Goal: Check status: Check status

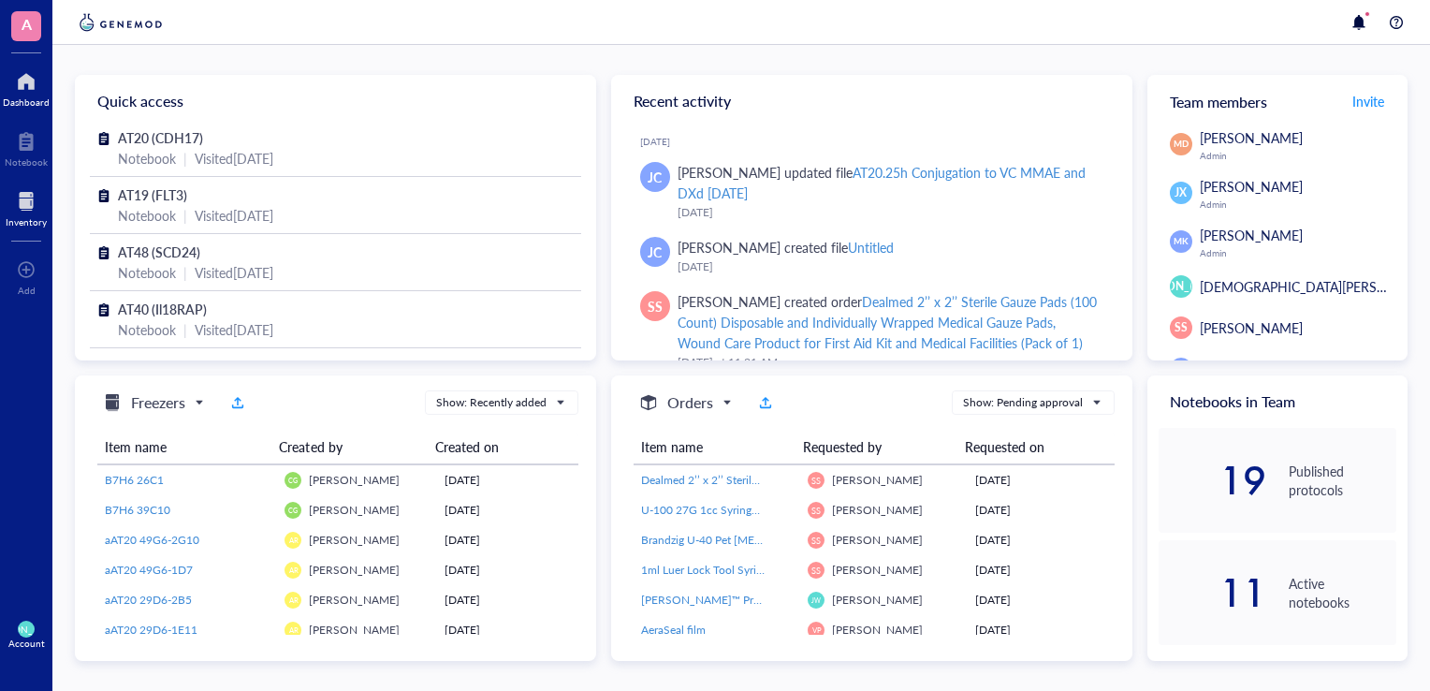
click at [21, 213] on div at bounding box center [26, 201] width 41 height 30
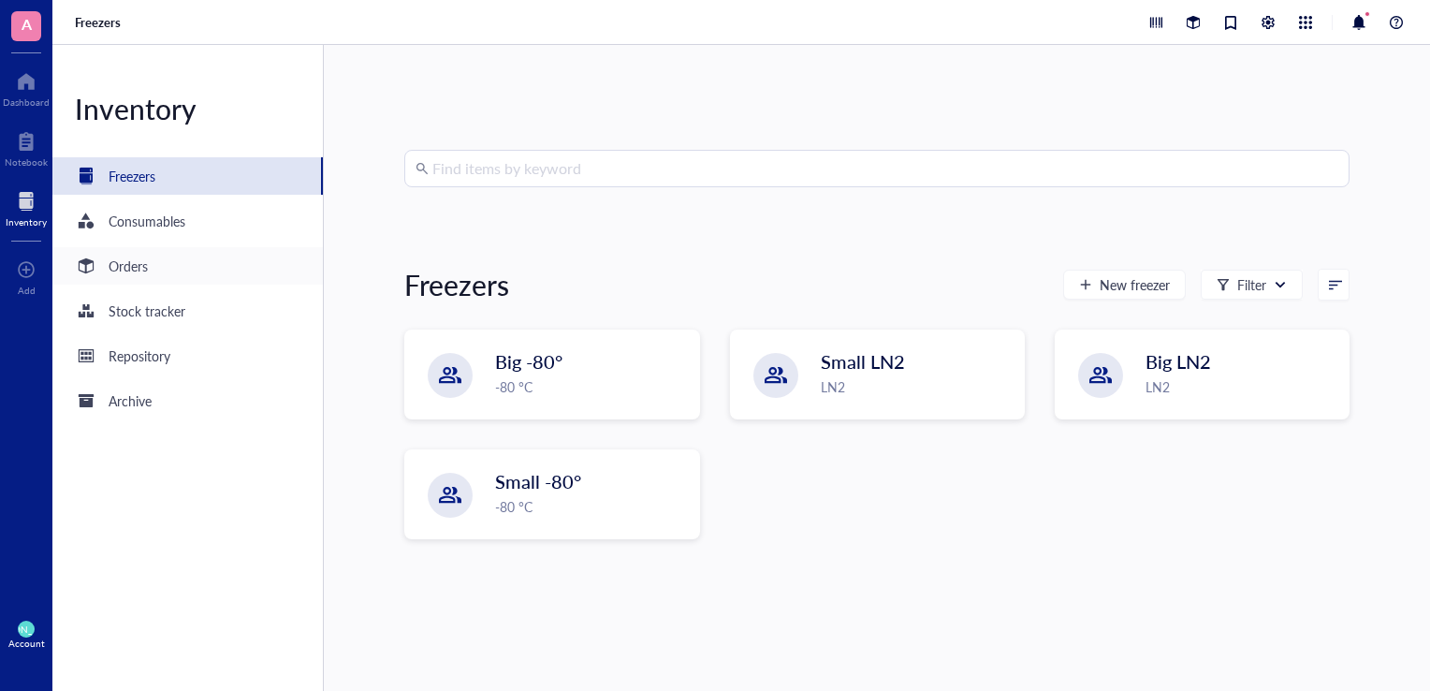
click at [154, 265] on div "Orders" at bounding box center [187, 265] width 271 height 37
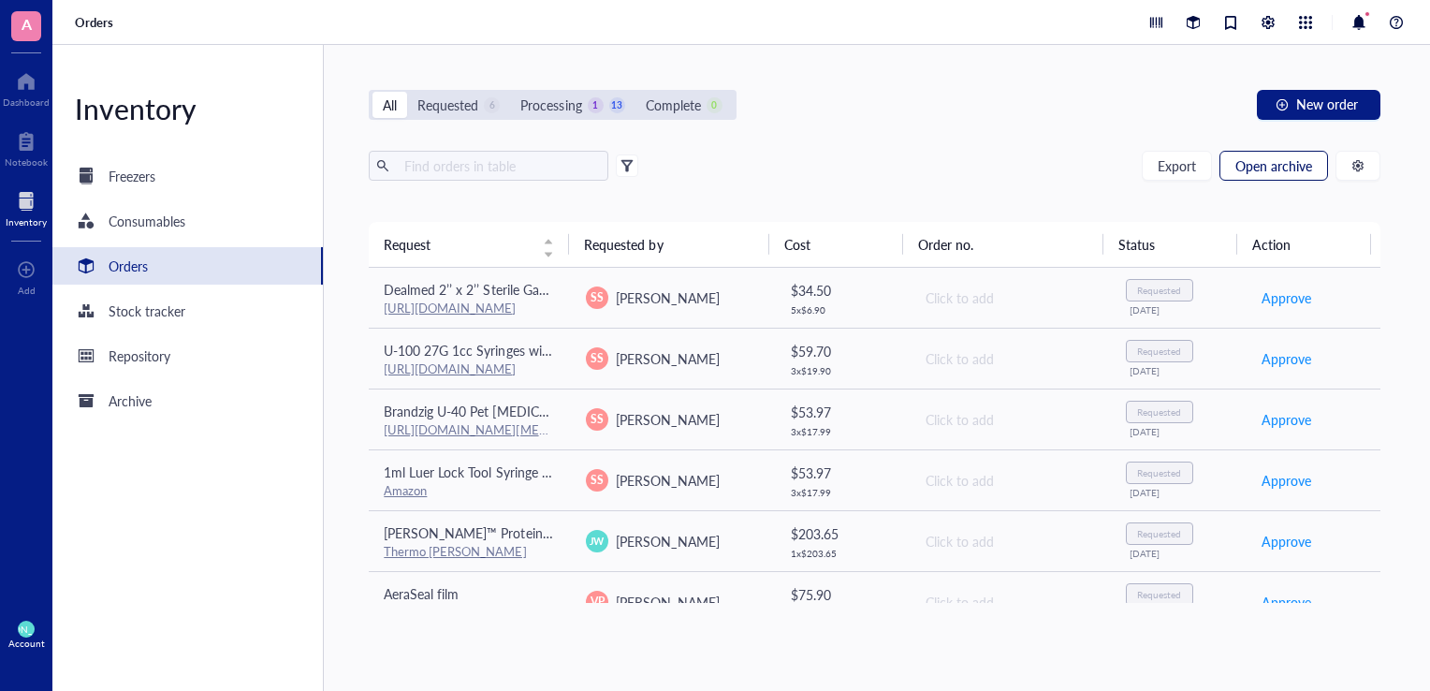
click at [1268, 158] on span "Open archive" at bounding box center [1274, 165] width 77 height 15
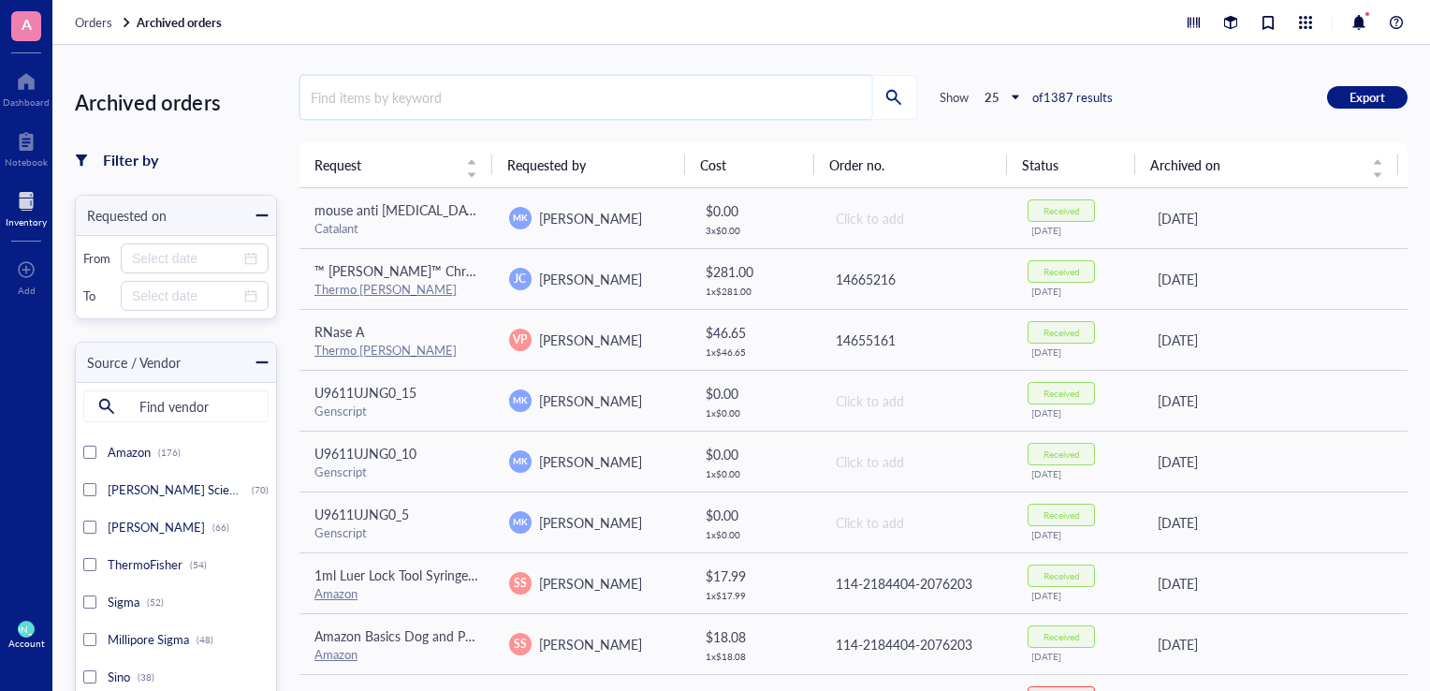
click at [681, 91] on input "search" at bounding box center [586, 97] width 571 height 43
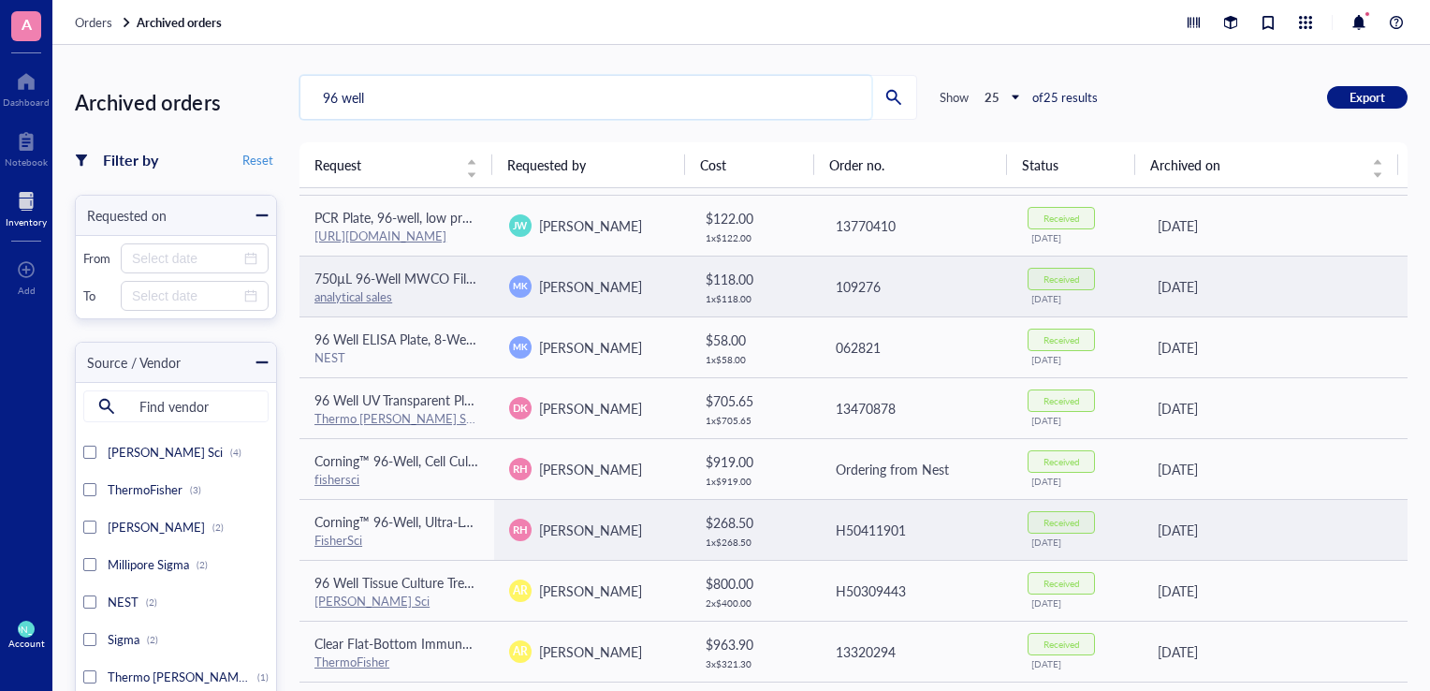
scroll to position [238, 0]
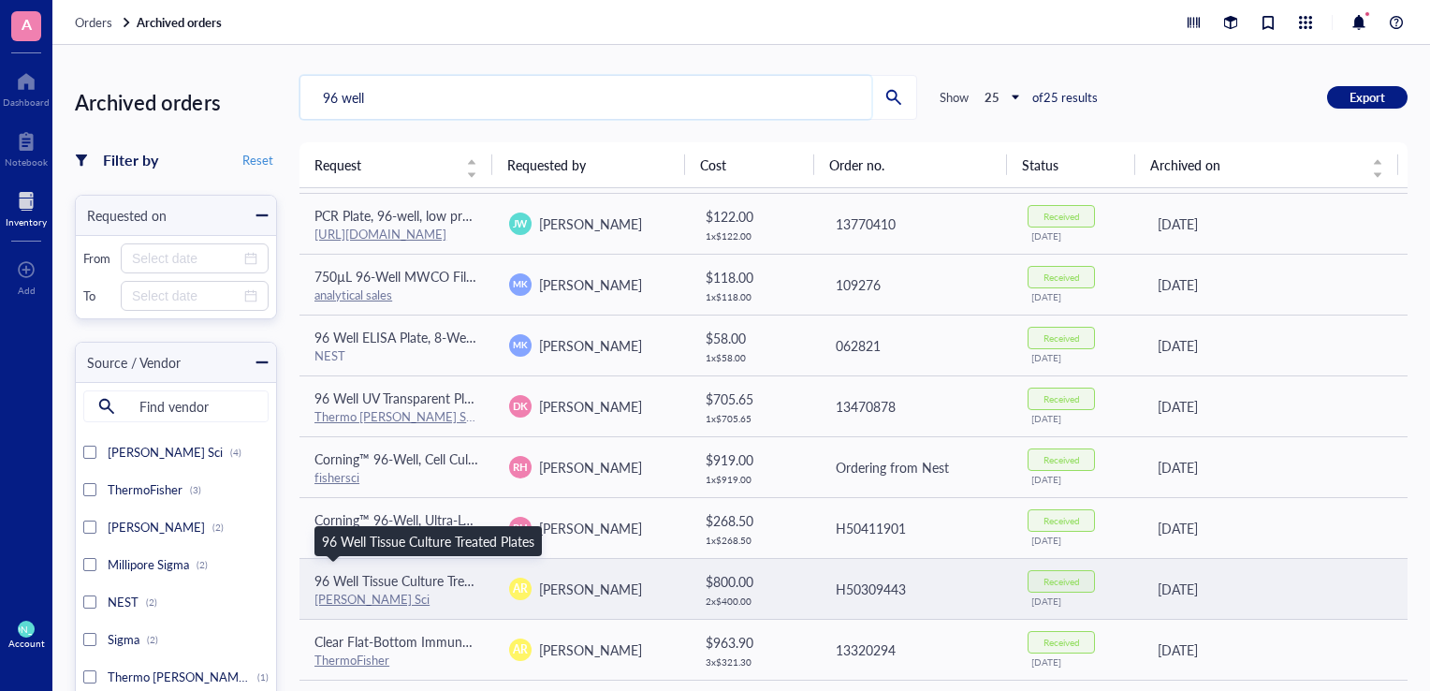
type input "96 well"
click at [377, 579] on span "96 Well Tissue Culture Treated Plates" at bounding box center [421, 580] width 213 height 19
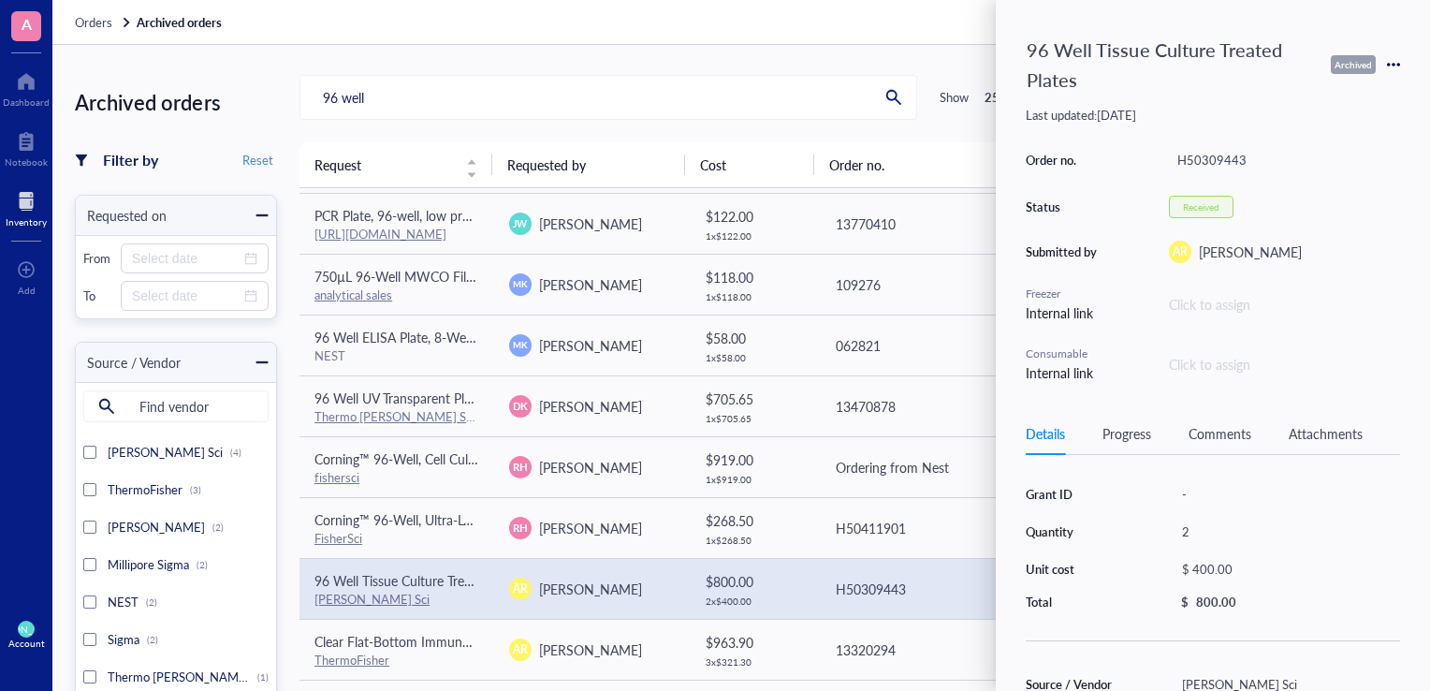
click at [1135, 447] on div "Details Progress Comments Attachments" at bounding box center [1213, 434] width 374 height 42
click at [1119, 429] on div "Progress" at bounding box center [1127, 433] width 49 height 21
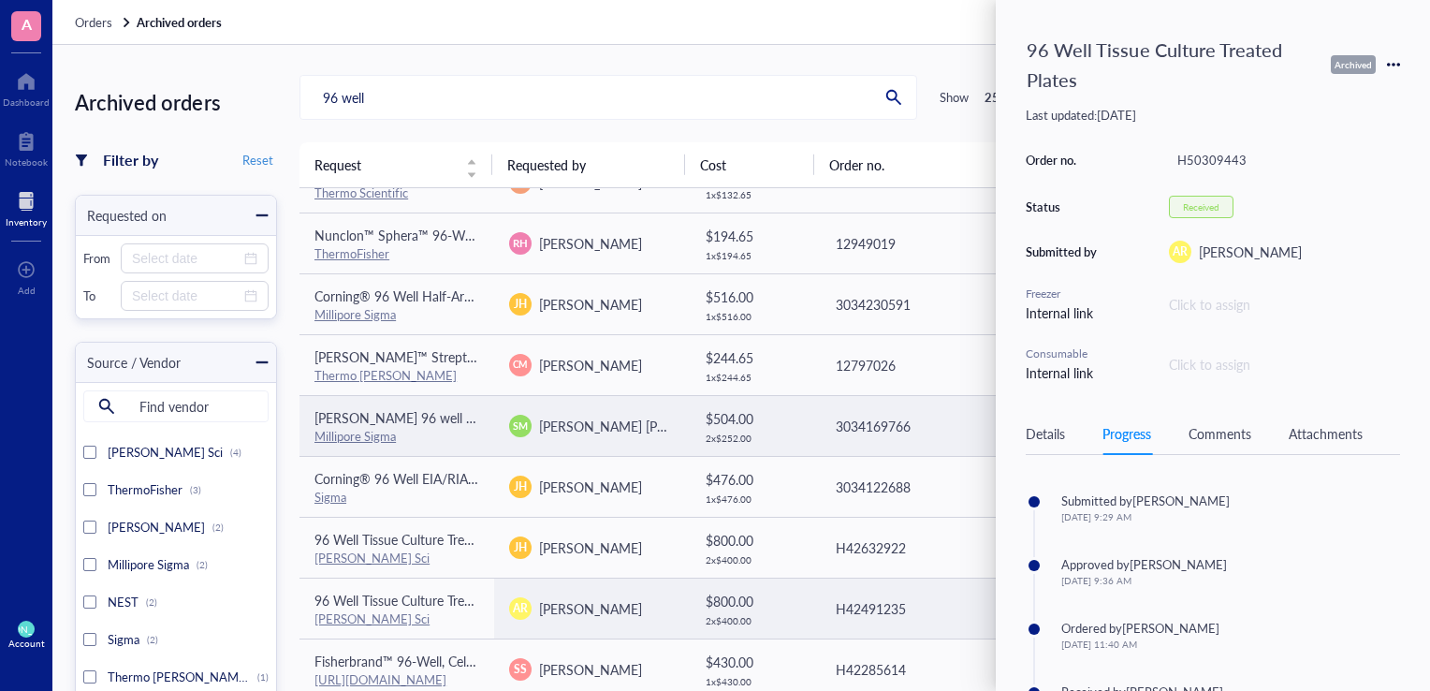
scroll to position [3, 0]
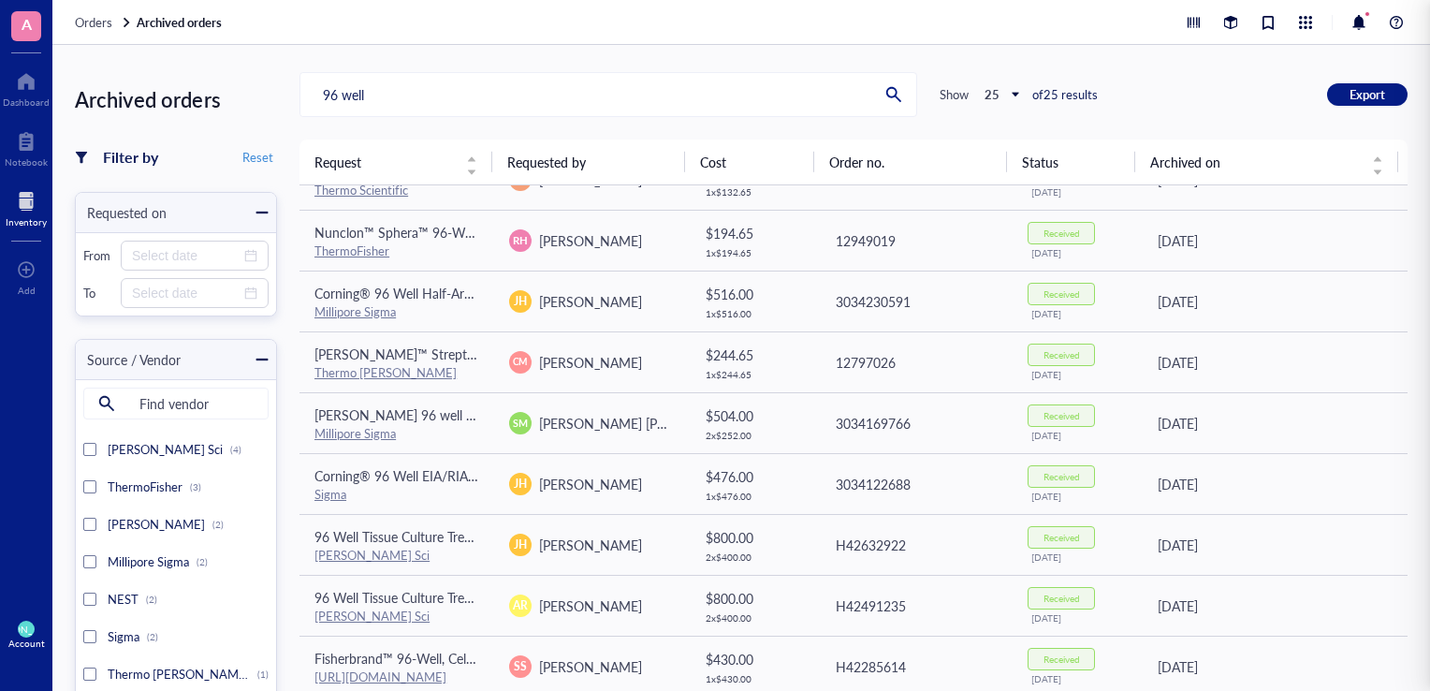
click at [685, 45] on div "Archived orders Filter by Reset Requested on From To Source / Vendor Find vendo…" at bounding box center [741, 368] width 1378 height 646
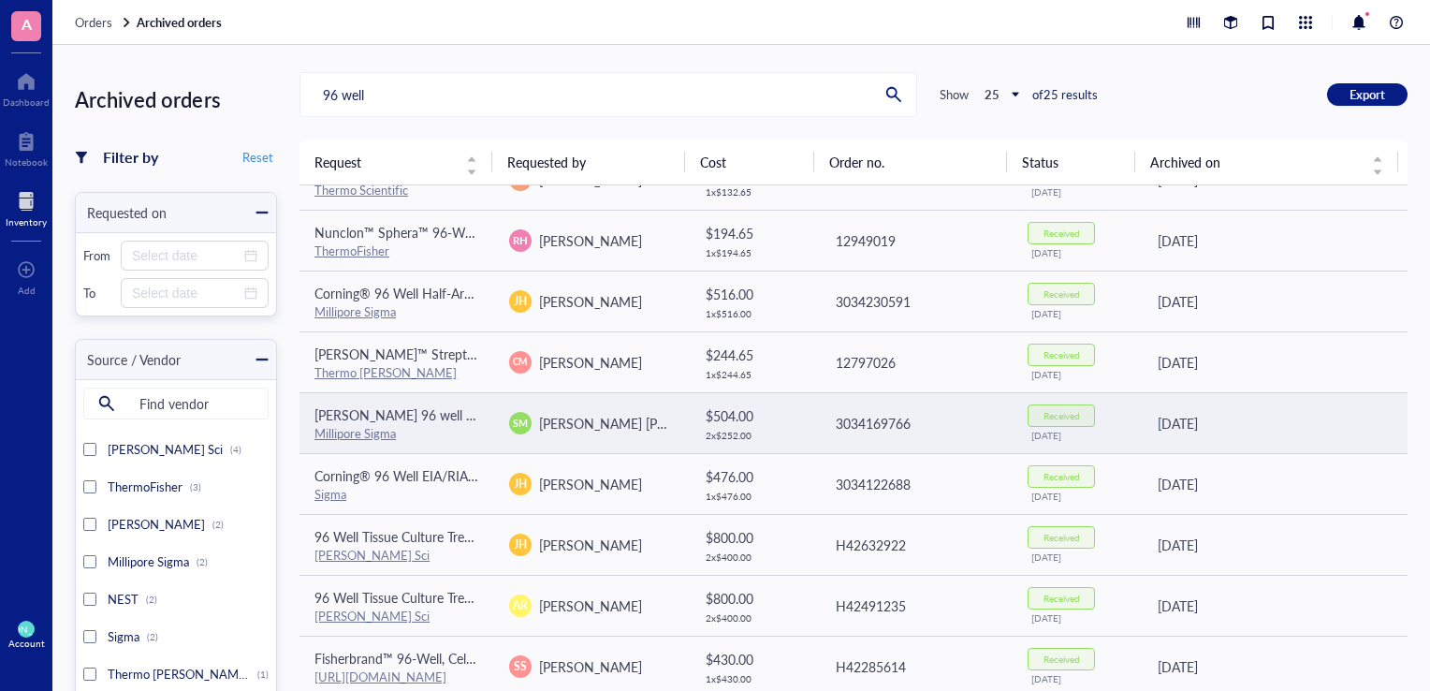
scroll to position [33, 0]
